Goal: Information Seeking & Learning: Find specific fact

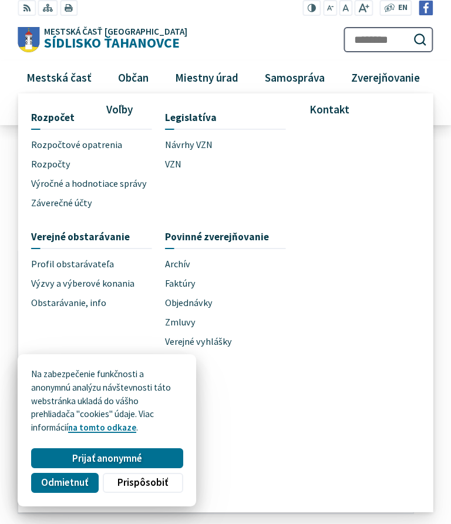
click at [200, 302] on span "Objednávky" at bounding box center [189, 302] width 48 height 19
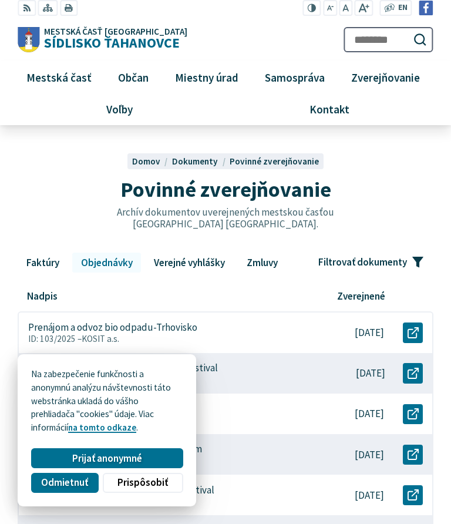
click at [61, 484] on span "Odmietnuť" at bounding box center [64, 483] width 47 height 12
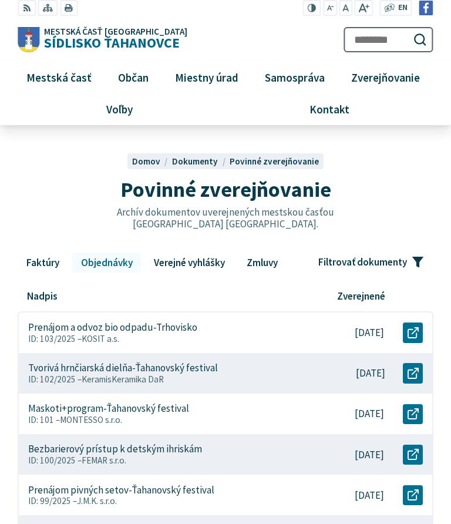
click at [51, 261] on link "Faktúry" at bounding box center [43, 263] width 50 height 20
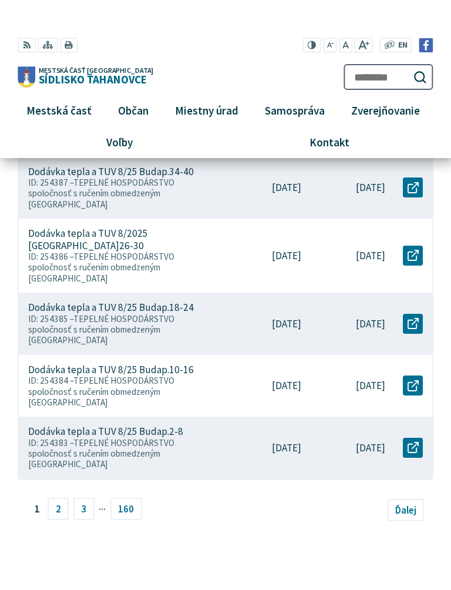
scroll to position [501, 0]
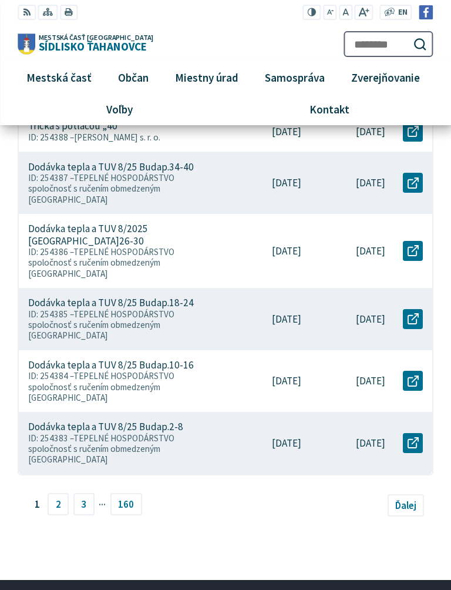
click at [88, 493] on link "3" at bounding box center [83, 504] width 21 height 22
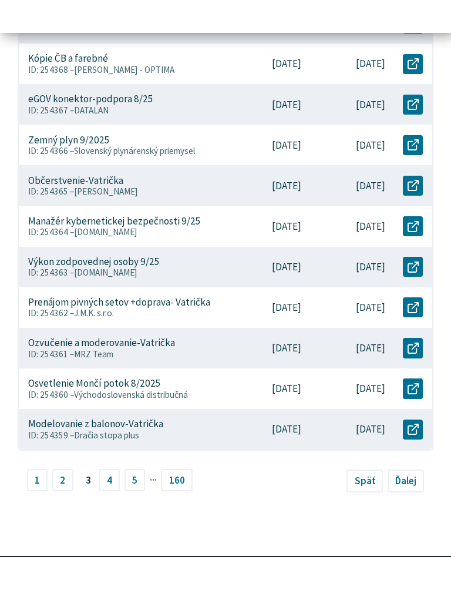
scroll to position [383, 0]
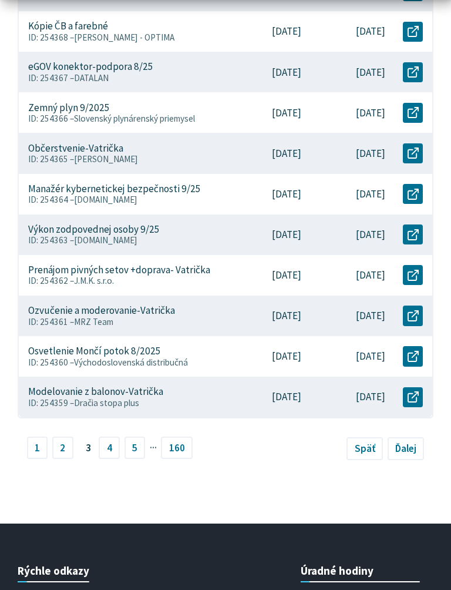
click at [134, 441] on link "5" at bounding box center [135, 448] width 21 height 22
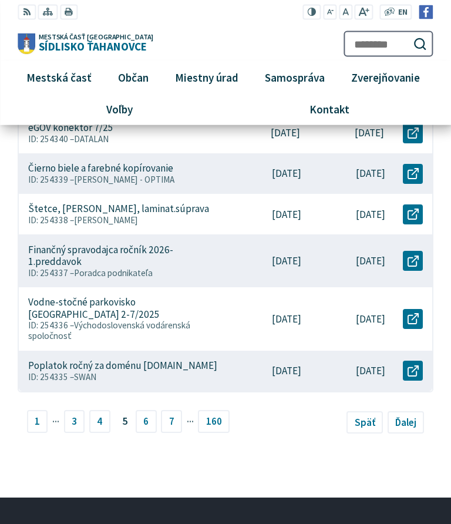
scroll to position [455, 0]
click at [173, 410] on link "7" at bounding box center [171, 421] width 21 height 22
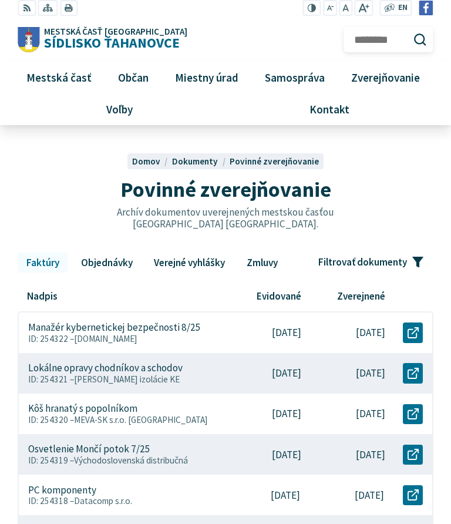
click at [386, 27] on input "Hľadať:" at bounding box center [388, 40] width 89 height 26
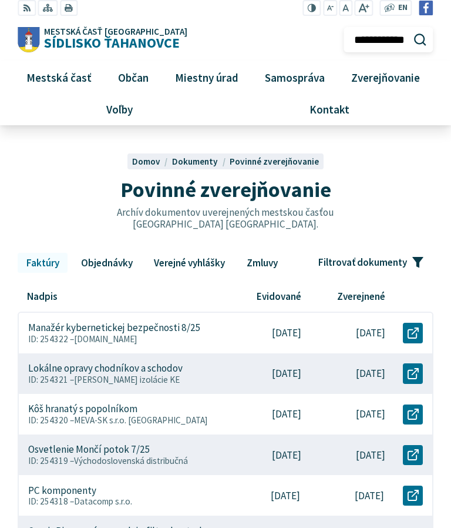
type input "**********"
click at [420, 39] on button "Odoslať vyhľadávací formulár" at bounding box center [420, 39] width 20 height 20
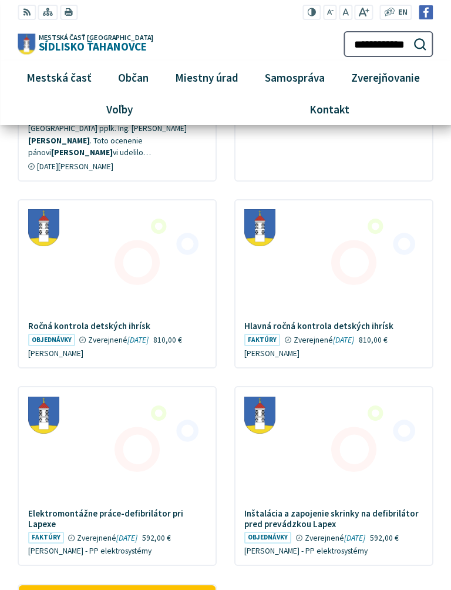
scroll to position [180, 0]
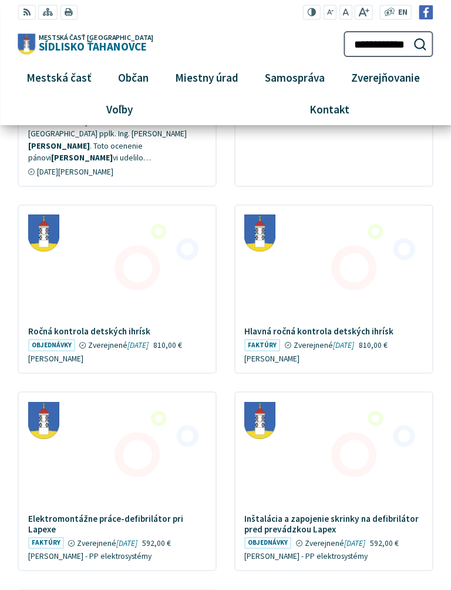
click at [358, 311] on figure at bounding box center [334, 262] width 196 height 112
click at [264, 339] on span "Faktúry" at bounding box center [262, 345] width 36 height 12
